Goal: Information Seeking & Learning: Learn about a topic

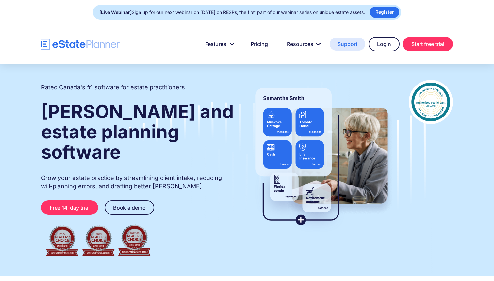
click at [342, 46] on link "Support" at bounding box center [348, 44] width 36 height 13
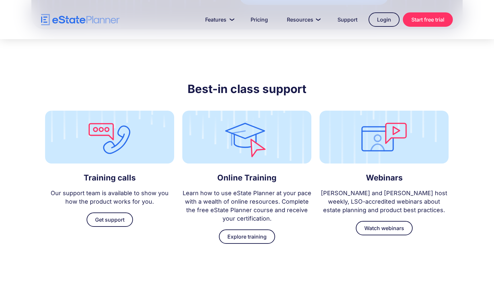
scroll to position [1766, 0]
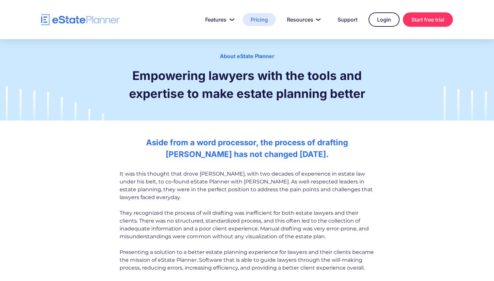
click at [261, 22] on link "Pricing" at bounding box center [259, 19] width 33 height 13
